Goal: Use online tool/utility: Utilize a website feature to perform a specific function

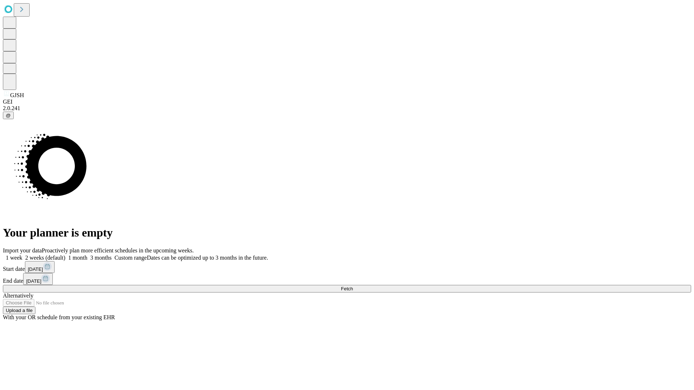
click at [353, 286] on span "Fetch" at bounding box center [347, 288] width 12 height 5
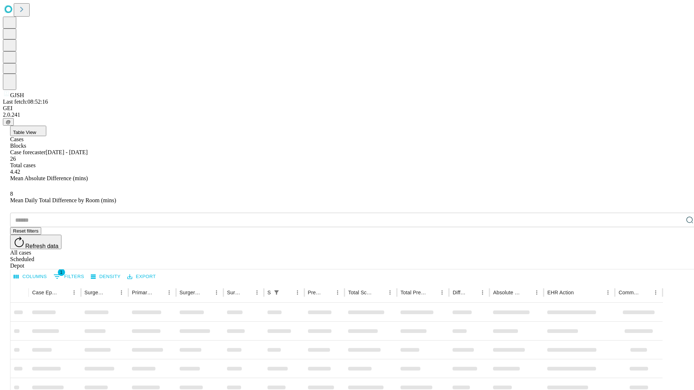
click at [36, 130] on span "Table View" at bounding box center [24, 132] width 23 height 5
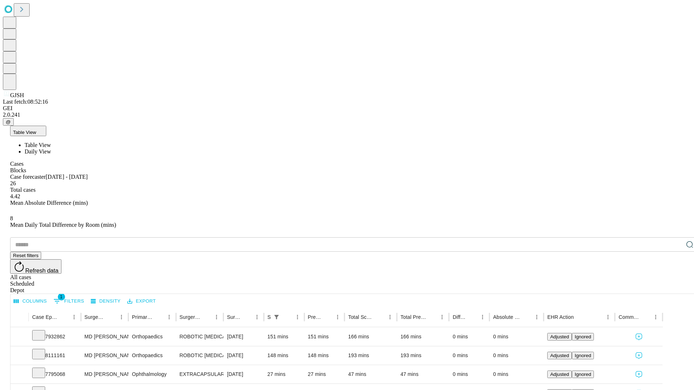
click at [51, 149] on span "Daily View" at bounding box center [38, 152] width 26 height 6
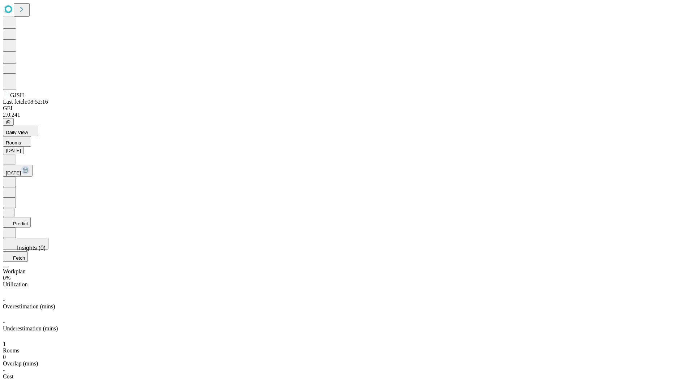
click at [31, 217] on button "Predict" at bounding box center [17, 222] width 28 height 10
